Goal: Task Accomplishment & Management: Manage account settings

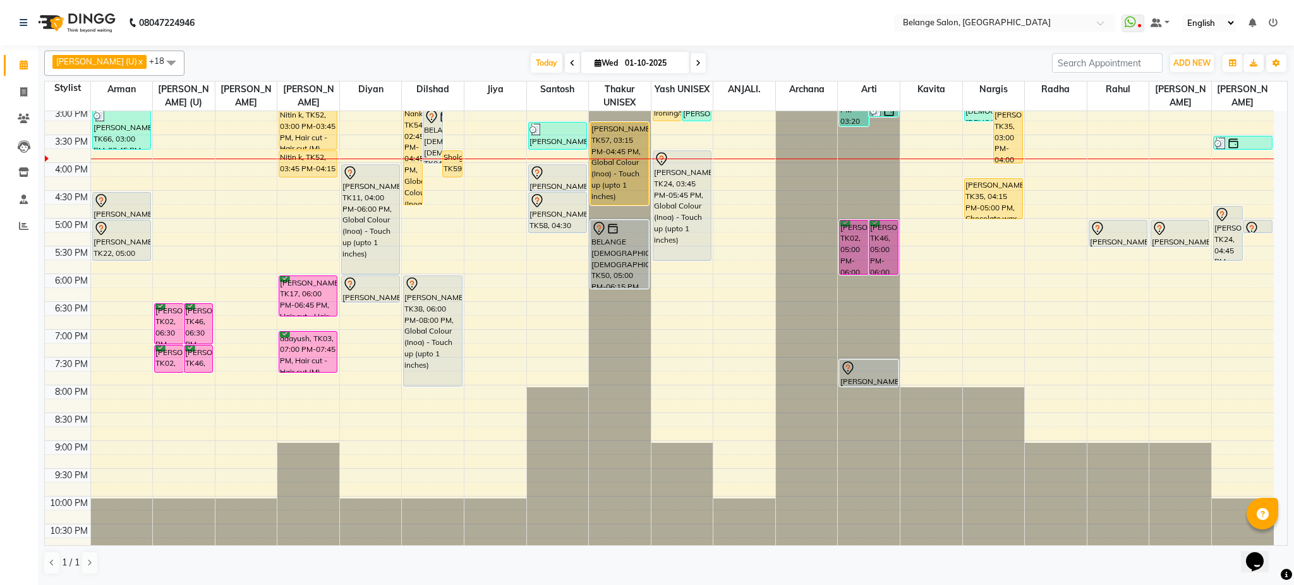
scroll to position [401, 0]
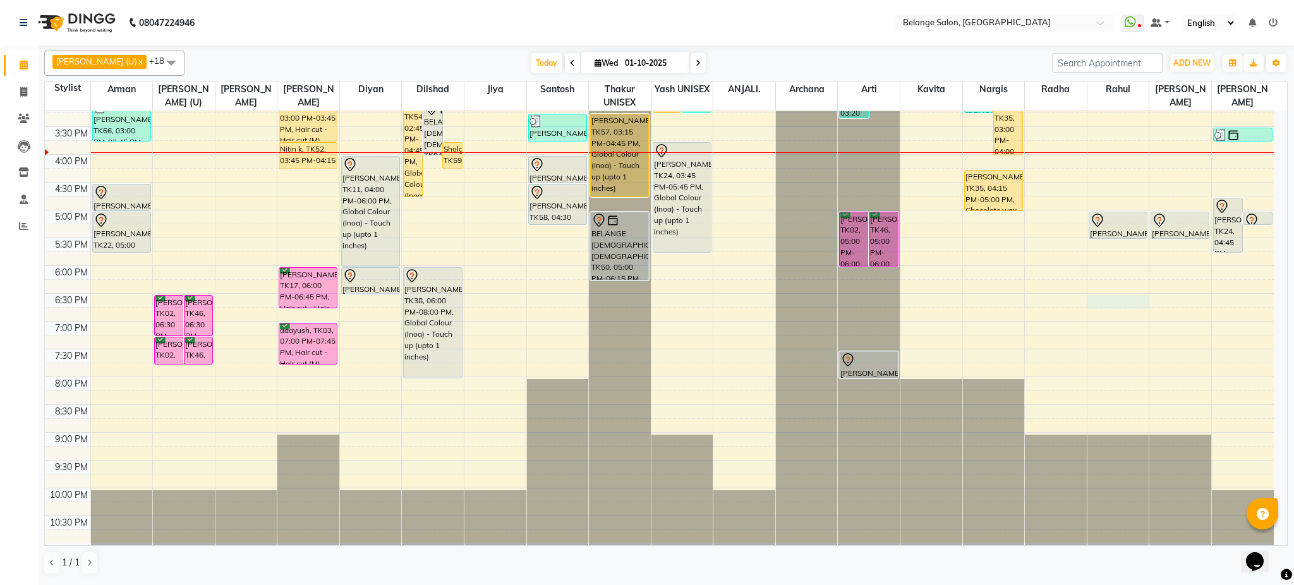
click at [1099, 296] on div "8:00 AM 8:30 AM 9:00 AM 9:30 AM 10:00 AM 10:30 AM 11:00 AM 11:30 AM 12:00 PM 12…" at bounding box center [659, 126] width 1229 height 833
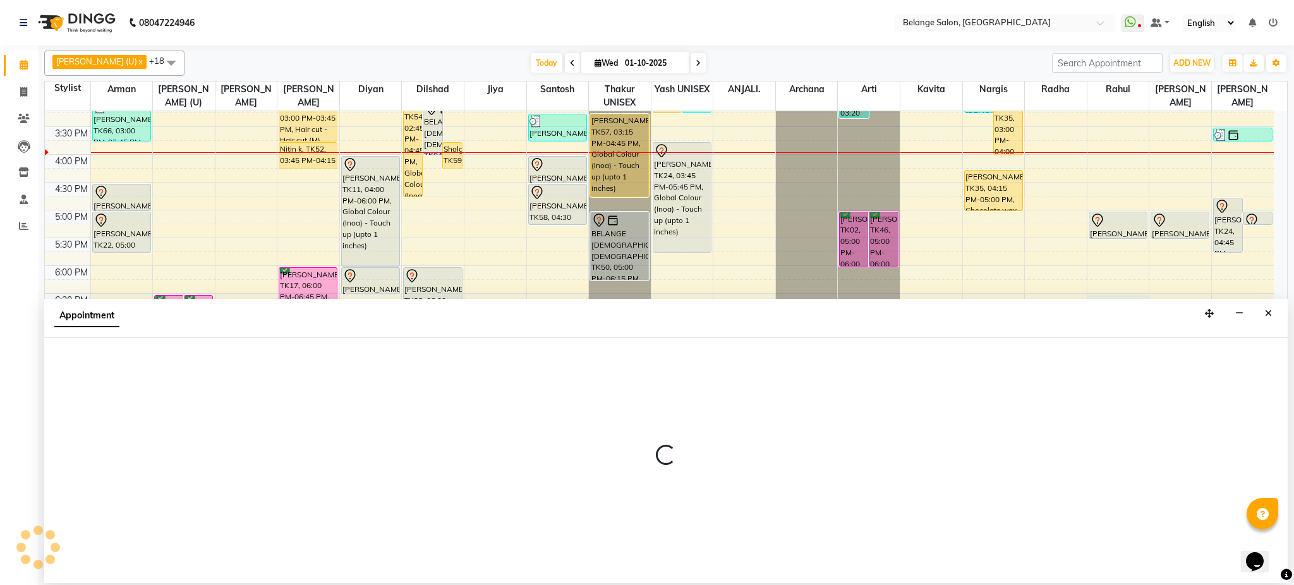
select select "47452"
select select "tentative"
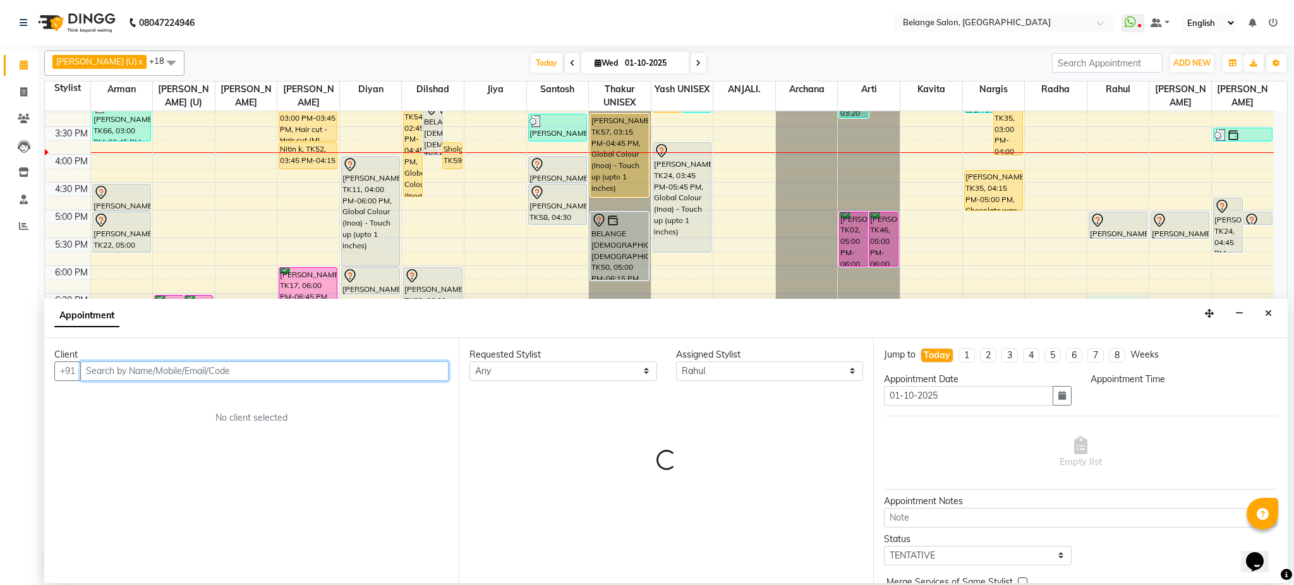
select select "1110"
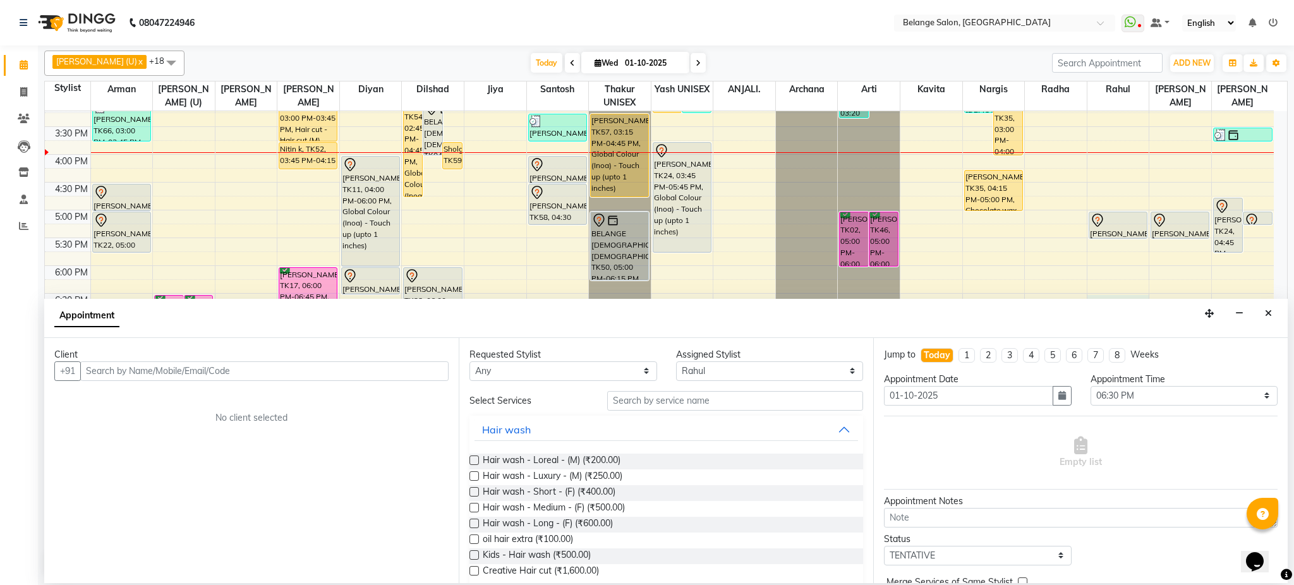
click at [1258, 307] on div "Appointment" at bounding box center [666, 318] width 1244 height 39
click at [1264, 316] on button "Close" at bounding box center [1268, 314] width 18 height 20
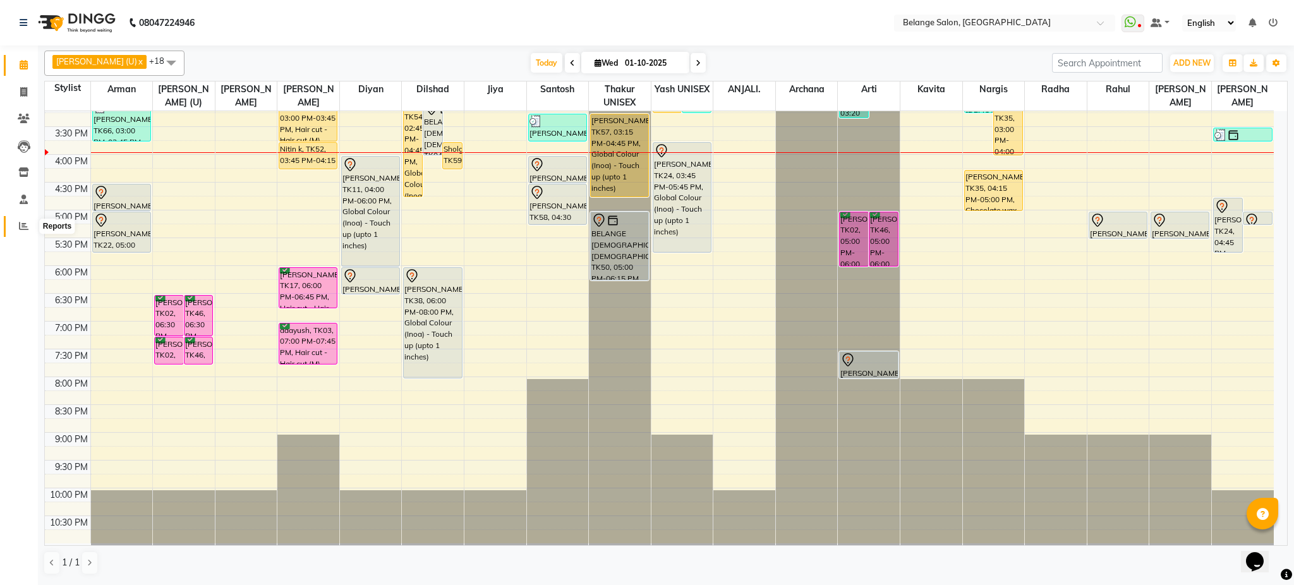
click at [21, 225] on icon at bounding box center [23, 225] width 9 height 9
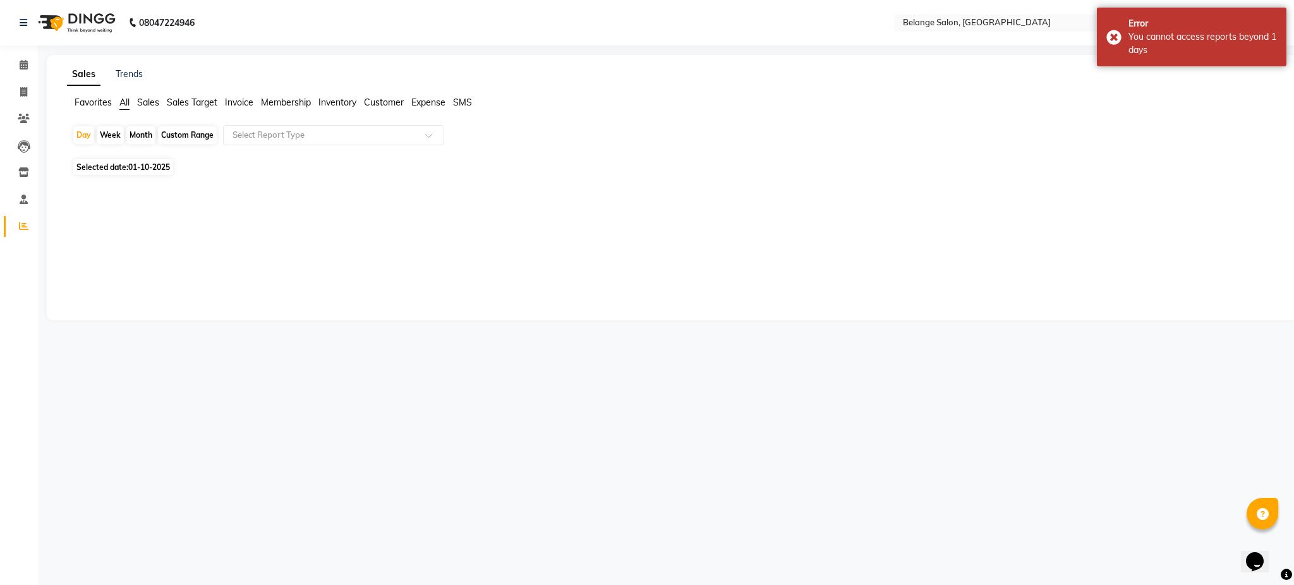
click at [804, 27] on nav "08047224946 Select Location × Belange Salon, Wadala East WhatsApp Status ✕ Stat…" at bounding box center [647, 22] width 1294 height 45
click at [23, 64] on icon at bounding box center [24, 64] width 8 height 9
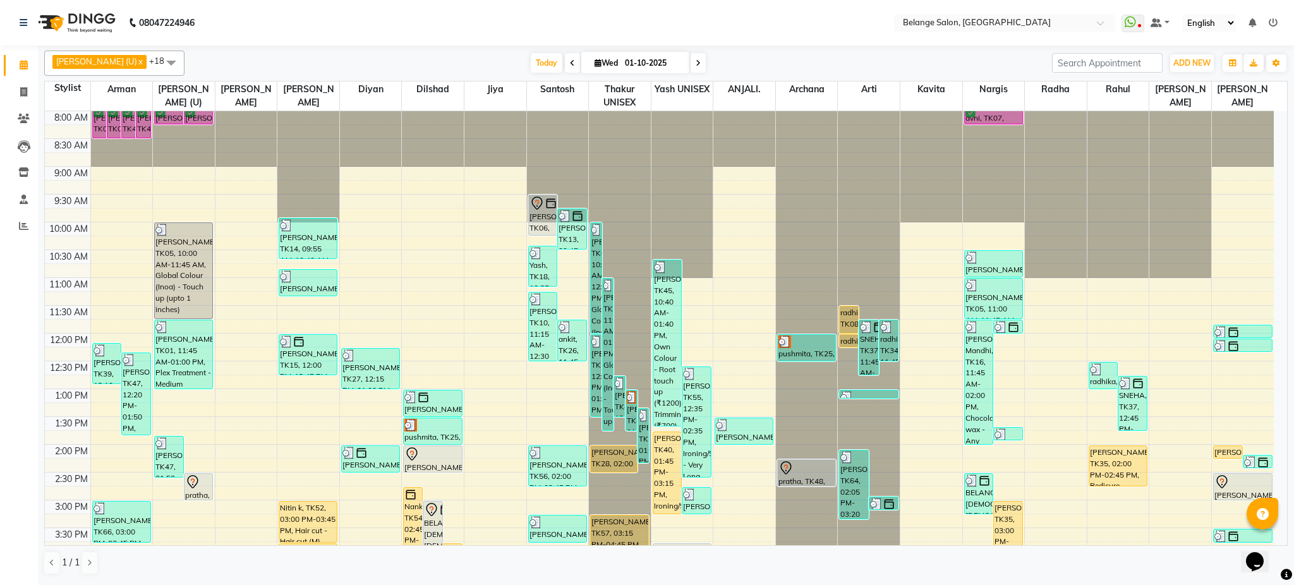
click at [1275, 23] on icon at bounding box center [1273, 22] width 9 height 9
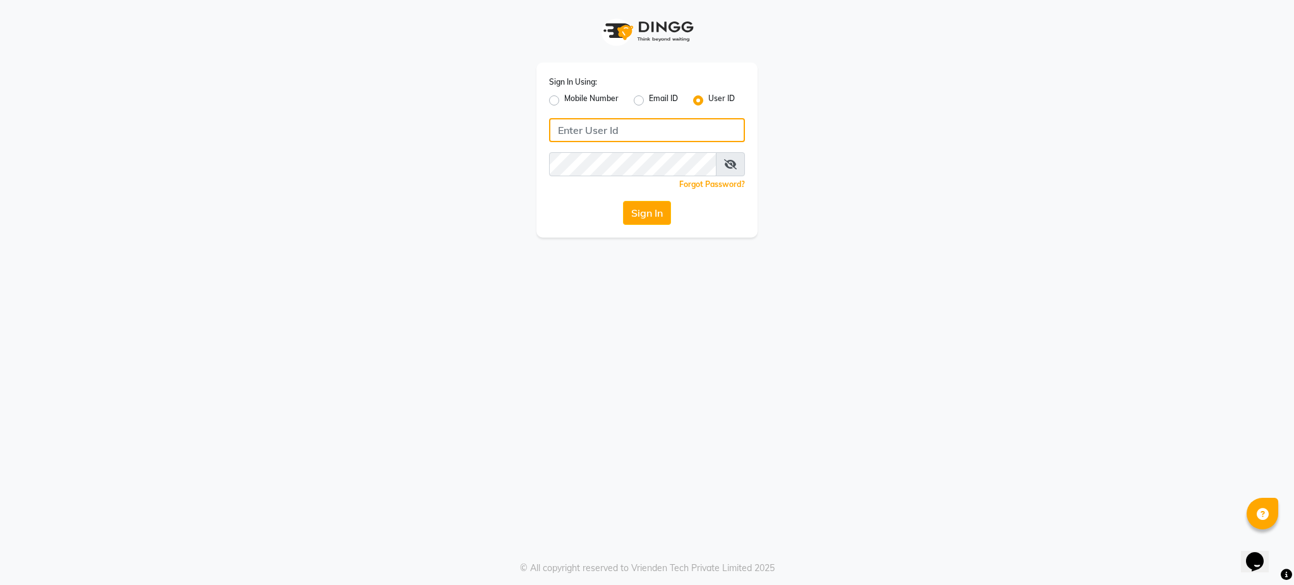
click at [623, 132] on input "Username" at bounding box center [647, 130] width 196 height 24
type input "belange"
click at [645, 205] on button "Sign In" at bounding box center [647, 213] width 48 height 24
